Goal: Communication & Community: Answer question/provide support

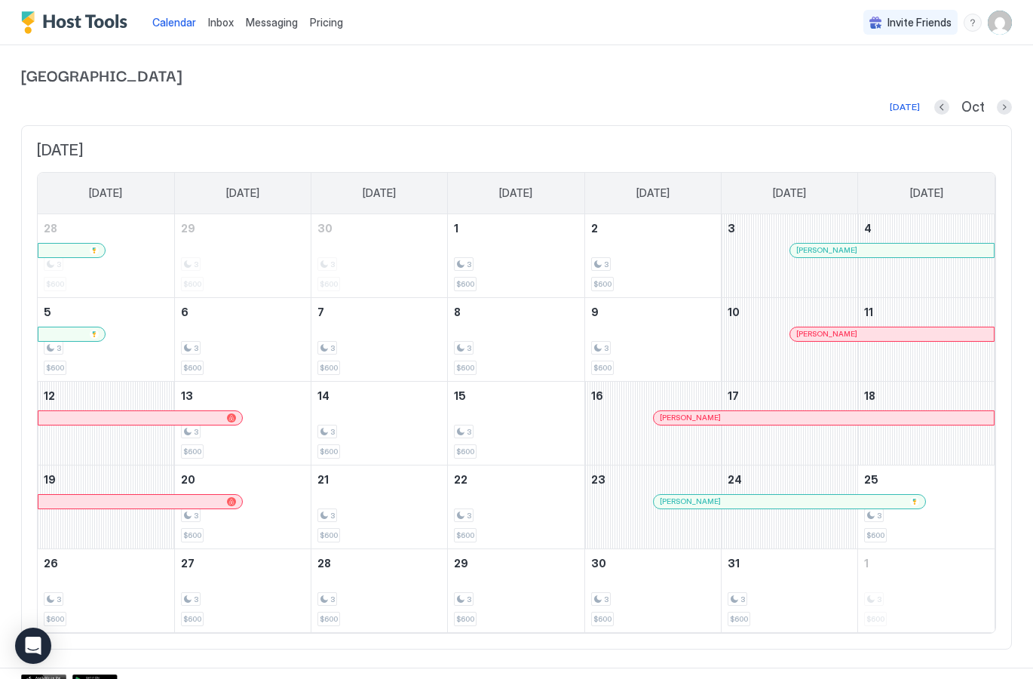
click at [213, 17] on span "Inbox" at bounding box center [221, 22] width 26 height 13
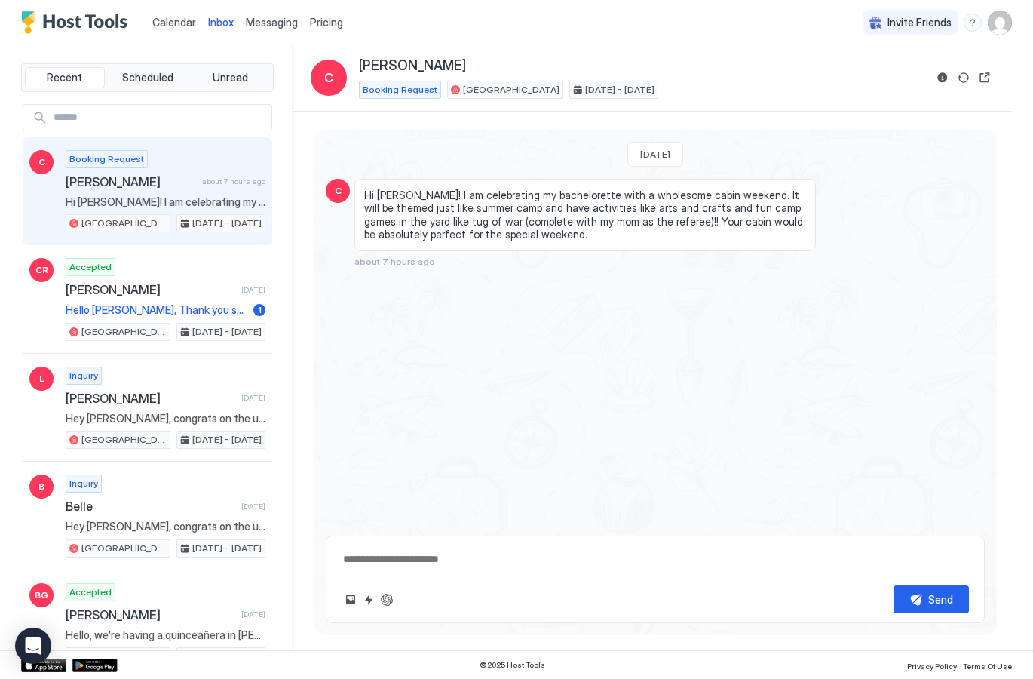
click at [184, 20] on span "Calendar" at bounding box center [174, 22] width 44 height 13
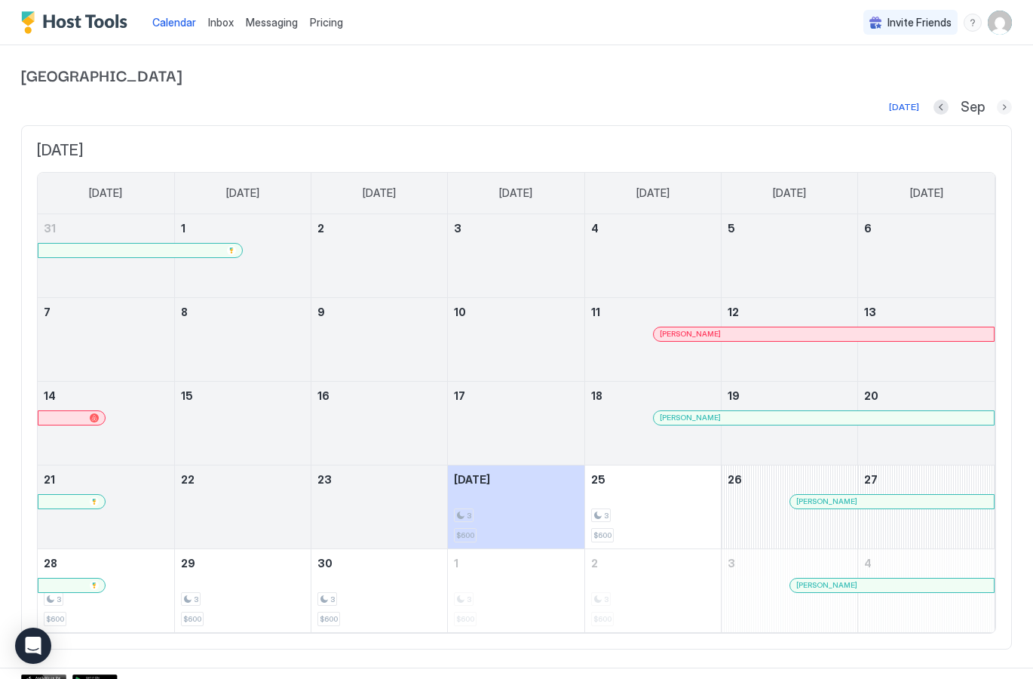
click at [1007, 106] on button "Next month" at bounding box center [1004, 107] width 15 height 15
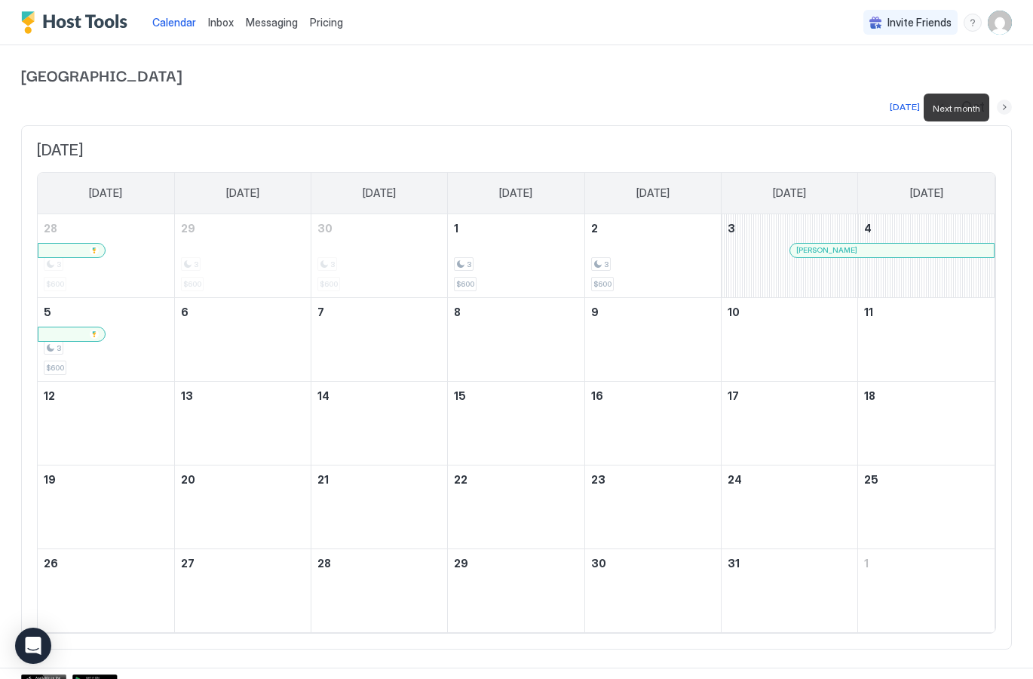
click at [1007, 106] on button "Next month" at bounding box center [1004, 107] width 15 height 15
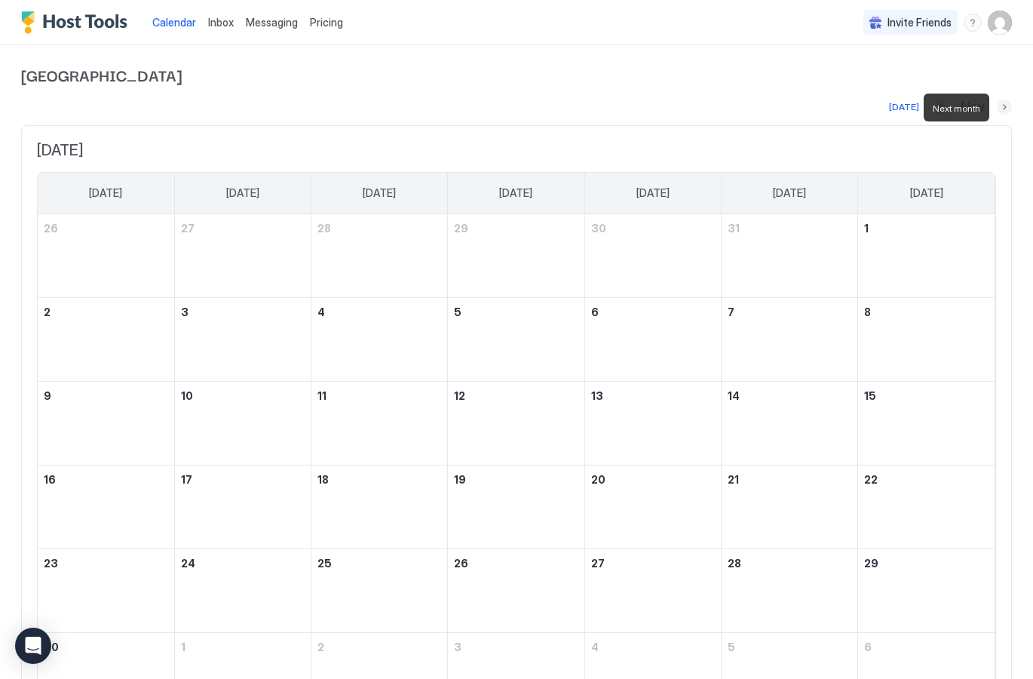
click at [1007, 106] on button "Next month" at bounding box center [1004, 107] width 15 height 15
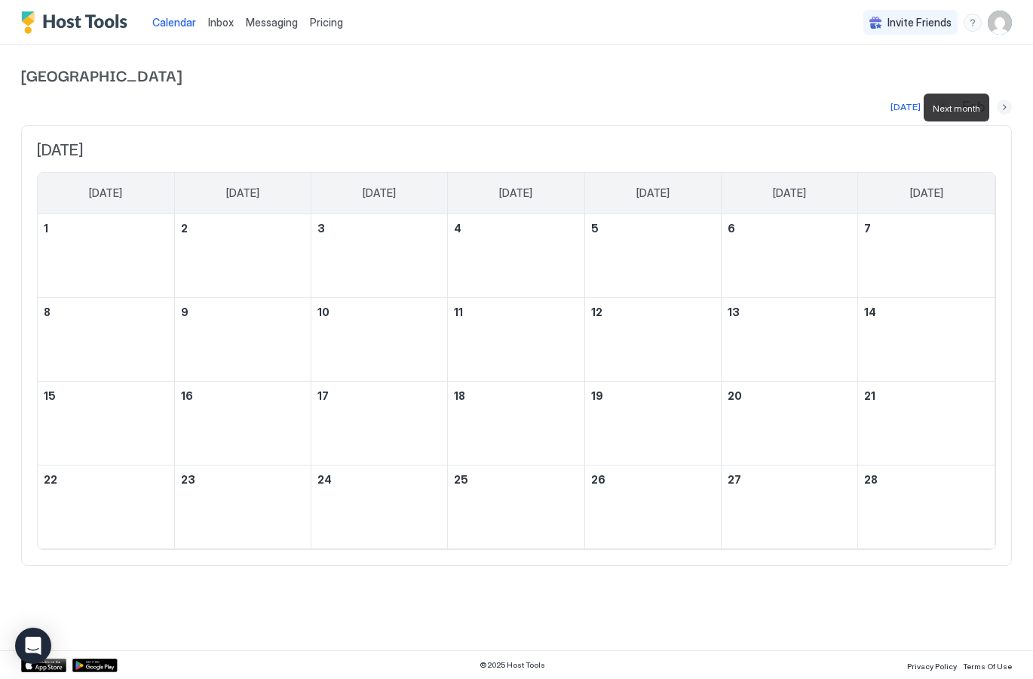
click at [1007, 106] on button "Next month" at bounding box center [1004, 107] width 15 height 15
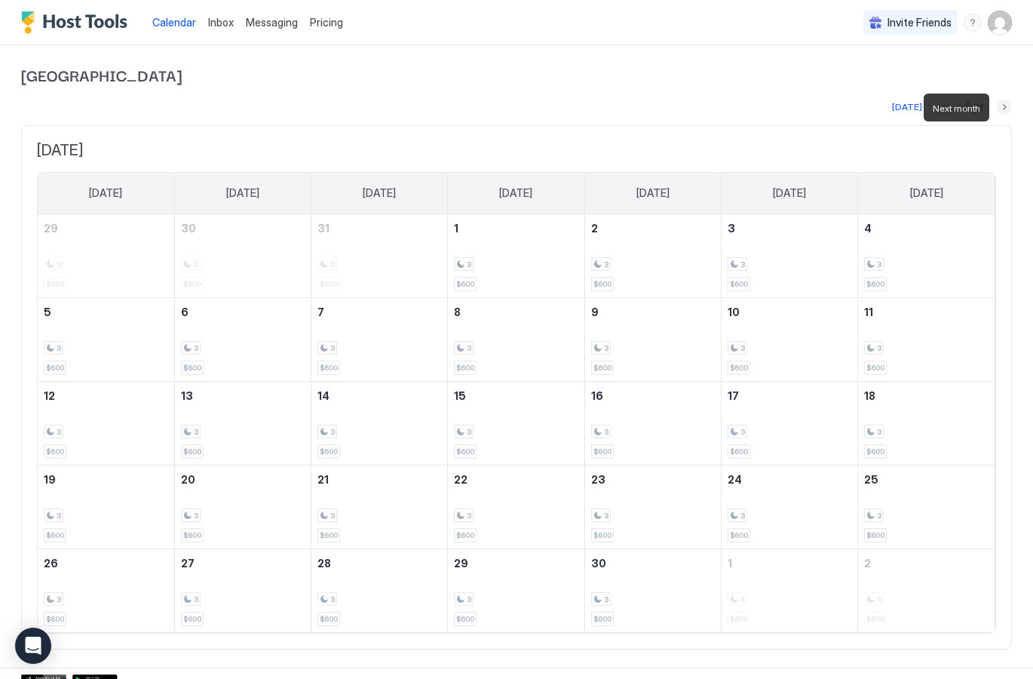
click at [1007, 106] on button "Next month" at bounding box center [1004, 107] width 15 height 15
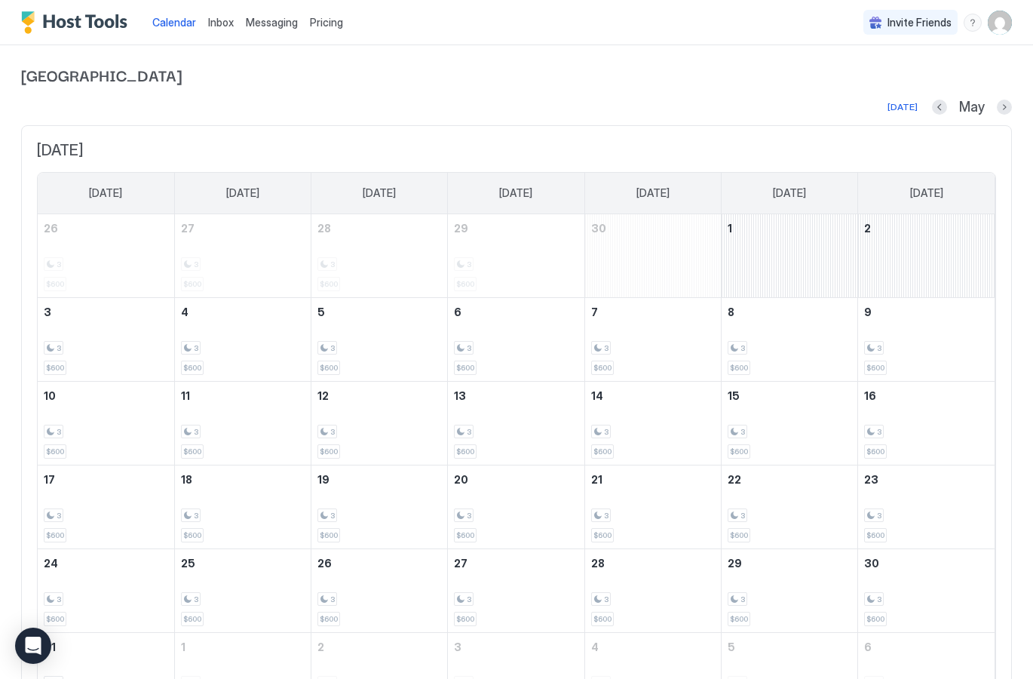
click at [213, 19] on span "Inbox" at bounding box center [221, 22] width 26 height 13
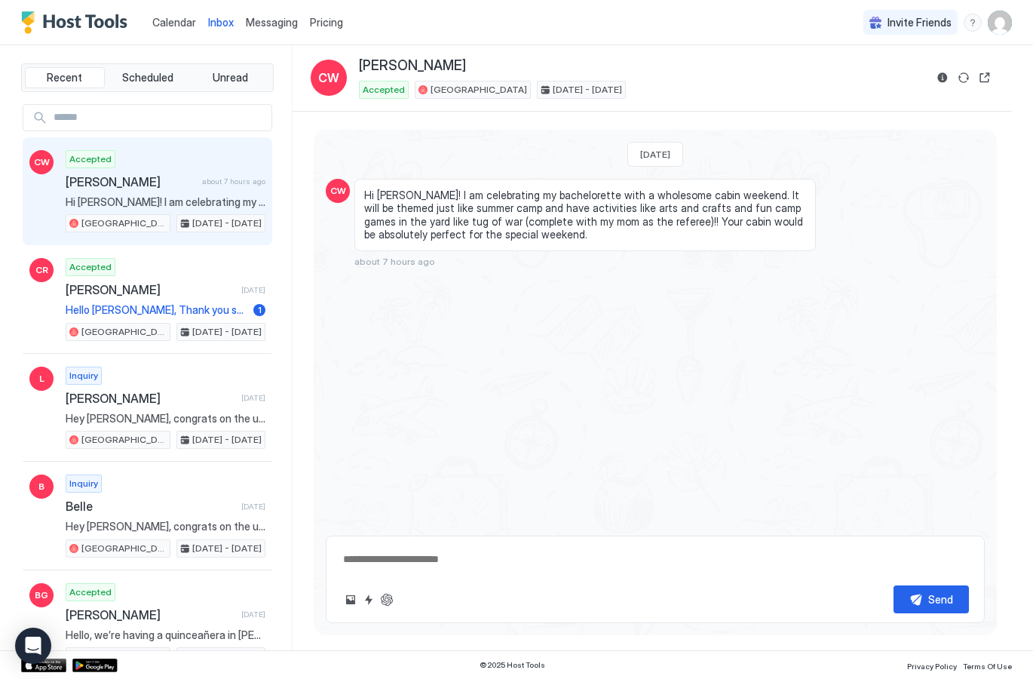
click at [415, 567] on textarea at bounding box center [655, 559] width 627 height 28
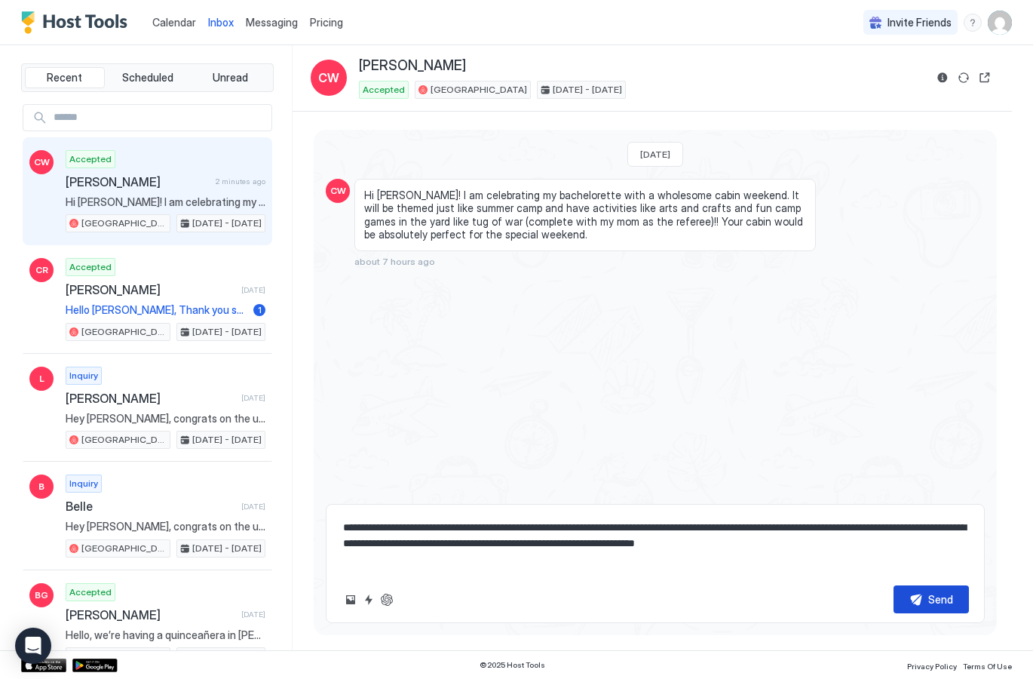
type textarea "**********"
click at [940, 596] on div "Send" at bounding box center [940, 599] width 25 height 16
